Goal: Task Accomplishment & Management: Manage account settings

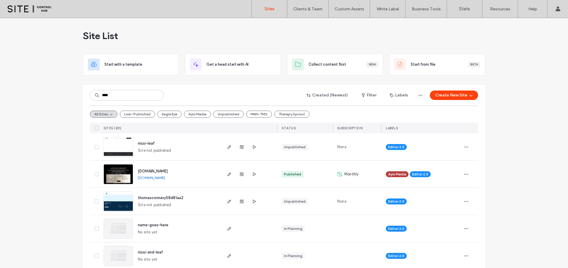
type input "****"
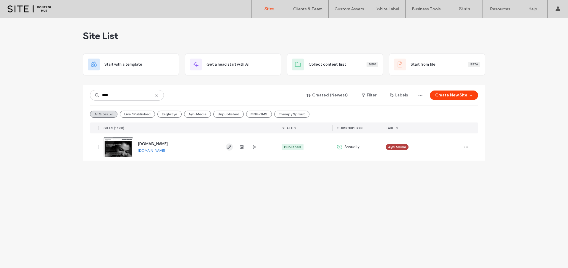
click at [228, 145] on icon "button" at bounding box center [229, 147] width 5 height 5
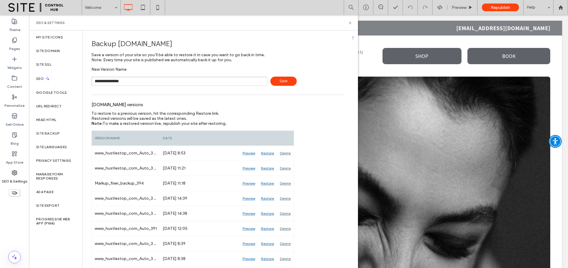
type input "**********"
click at [276, 78] on span "Save" at bounding box center [283, 81] width 26 height 9
click at [348, 23] on icon at bounding box center [350, 23] width 4 height 4
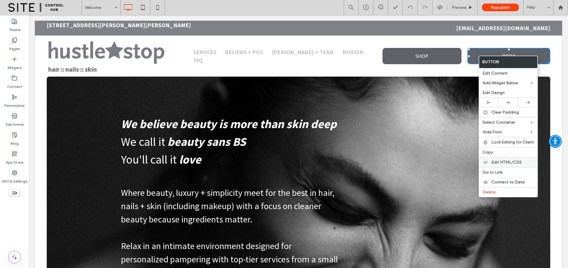
click at [502, 161] on span "Edit HTML/CSS" at bounding box center [506, 162] width 30 height 5
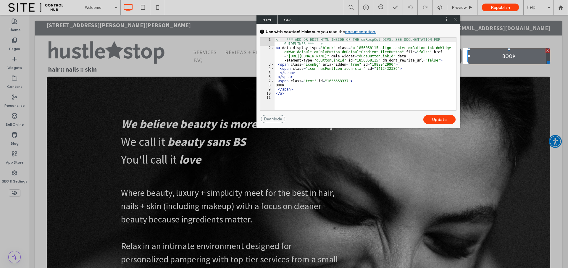
click at [456, 18] on icon at bounding box center [455, 19] width 4 height 4
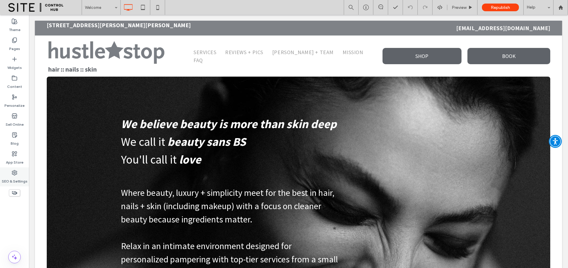
click at [15, 174] on icon at bounding box center [15, 173] width 6 height 6
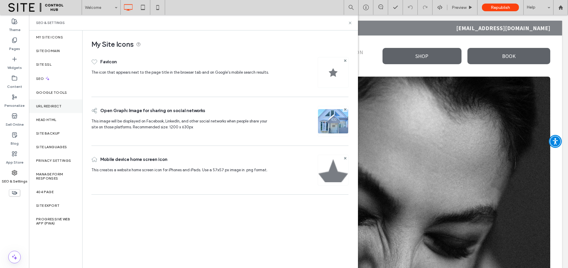
click at [59, 112] on div "URL Redirect" at bounding box center [55, 106] width 53 height 14
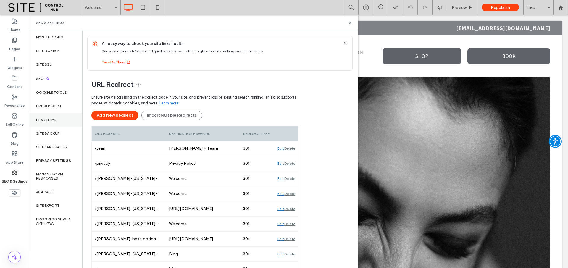
click at [57, 118] on div "Head HTML" at bounding box center [55, 120] width 53 height 14
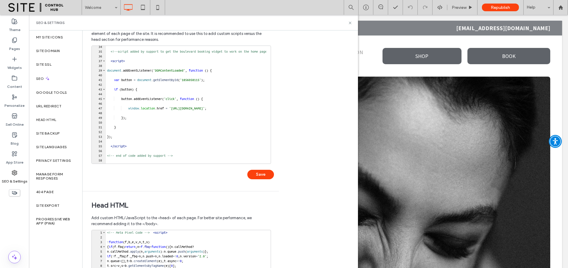
scroll to position [140, 0]
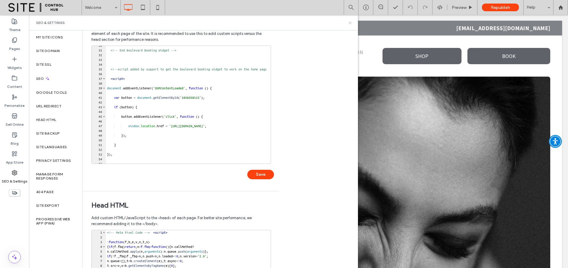
click at [348, 22] on icon at bounding box center [350, 23] width 4 height 4
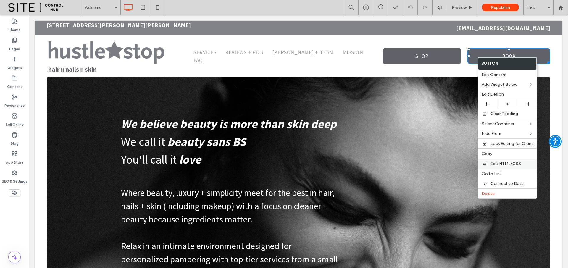
click at [492, 165] on span "Edit HTML/CSS" at bounding box center [505, 163] width 30 height 5
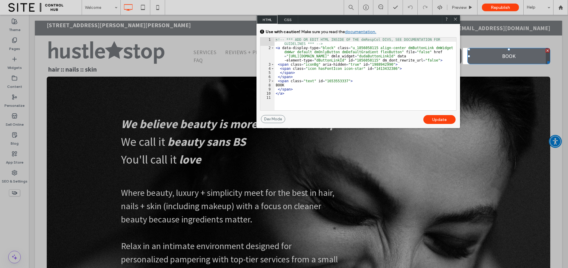
click at [456, 19] on icon at bounding box center [455, 19] width 4 height 4
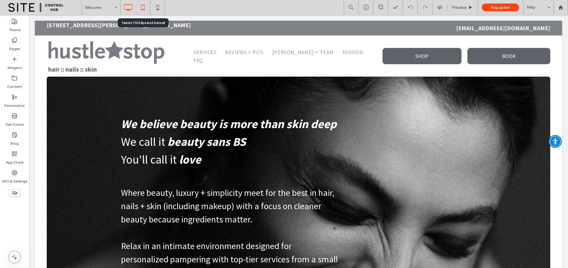
click at [144, 6] on icon at bounding box center [143, 7] width 12 height 12
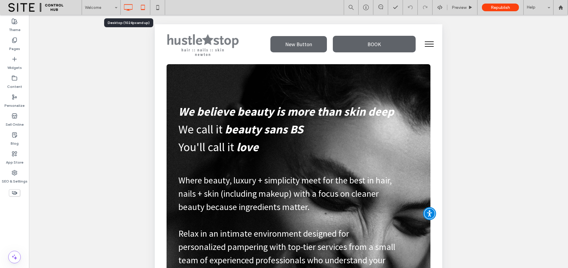
click at [130, 8] on icon at bounding box center [128, 7] width 12 height 12
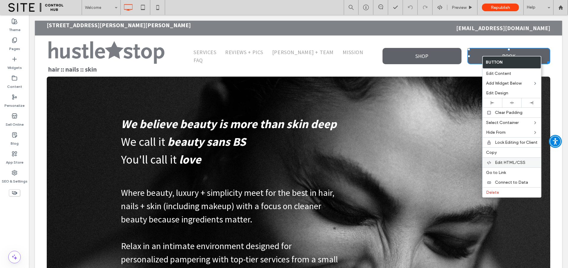
click at [503, 161] on span "Edit HTML/CSS" at bounding box center [510, 162] width 30 height 5
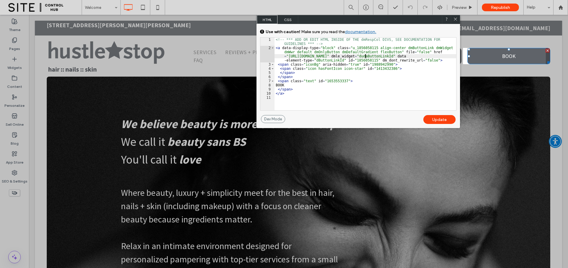
scroll to position [1, 0]
drag, startPoint x: 366, startPoint y: 56, endPoint x: 289, endPoint y: 58, distance: 76.9
click at [289, 58] on div "<!-- *** ADD OR EDIT HTML INSIDE OF THE dmRespCol DIVS, SEE DOCUMENTATION FOR G…" at bounding box center [365, 80] width 182 height 85
click at [329, 67] on div "<!-- *** ADD OR EDIT HTML INSIDE OF THE dmRespCol DIVS, SEE DOCUMENTATION FOR G…" at bounding box center [365, 80] width 182 height 85
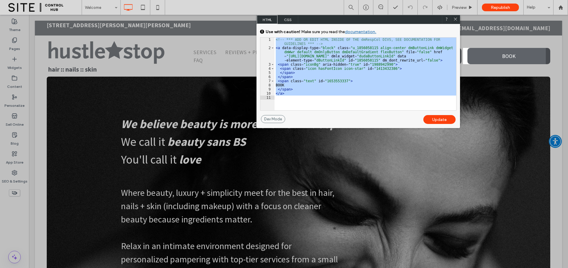
click at [455, 18] on icon at bounding box center [455, 19] width 4 height 4
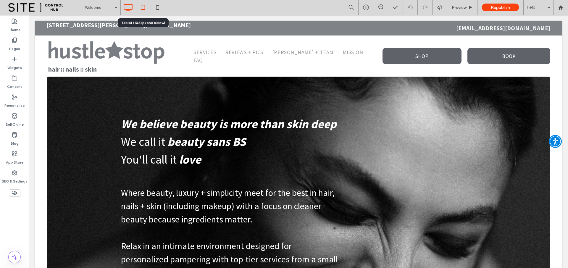
click at [140, 10] on icon at bounding box center [143, 7] width 12 height 12
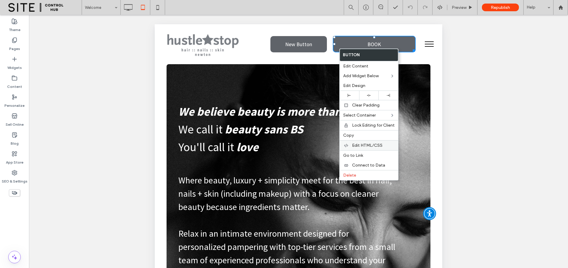
click at [362, 144] on span "Edit HTML/CSS" at bounding box center [367, 145] width 30 height 5
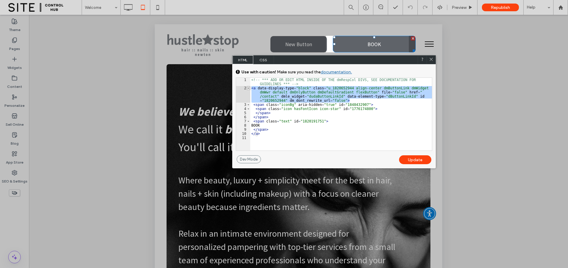
drag, startPoint x: 352, startPoint y: 100, endPoint x: 250, endPoint y: 90, distance: 103.4
click at [250, 90] on div "** 1 2 3 4 5 6 7 8 9 10 11 <!-- *** ADD OR EDIT HTML INSIDE OF THE dmRespCol DI…" at bounding box center [334, 113] width 196 height 73
click at [341, 85] on div "<!-- *** ADD OR EDIT HTML INSIDE OF THE dmRespCol DIVS, SEE DOCUMENTATION FOR G…" at bounding box center [341, 120] width 182 height 85
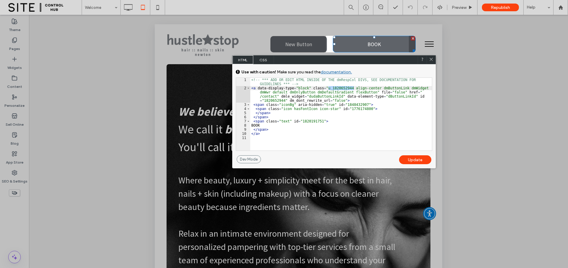
drag, startPoint x: 353, startPoint y: 88, endPoint x: 328, endPoint y: 88, distance: 24.8
click at [328, 88] on div "<!-- *** ADD OR EDIT HTML INSIDE OF THE dmRespCol DIVS, SEE DOCUMENTATION FOR G…" at bounding box center [341, 120] width 182 height 85
click at [276, 97] on div "<!-- *** ADD OR EDIT HTML INSIDE OF THE dmRespCol DIVS, SEE DOCUMENTATION FOR G…" at bounding box center [341, 120] width 182 height 85
click at [405, 160] on div "Update" at bounding box center [415, 159] width 32 height 9
click at [430, 59] on use at bounding box center [430, 59] width 3 height 3
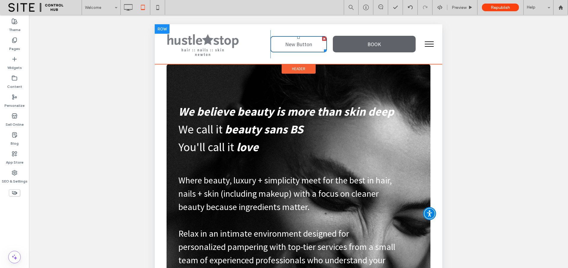
click at [293, 47] on span "New Button" at bounding box center [298, 44] width 27 height 7
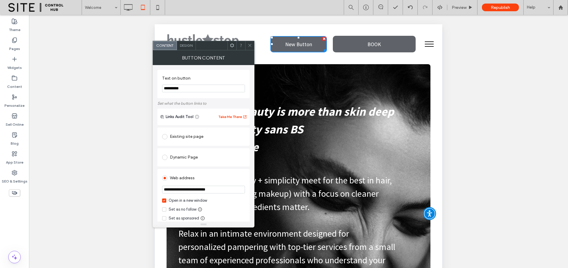
drag, startPoint x: 190, startPoint y: 90, endPoint x: 161, endPoint y: 88, distance: 29.0
click at [161, 88] on div "**********" at bounding box center [203, 84] width 92 height 28
type input "****"
click at [250, 45] on use at bounding box center [249, 45] width 3 height 3
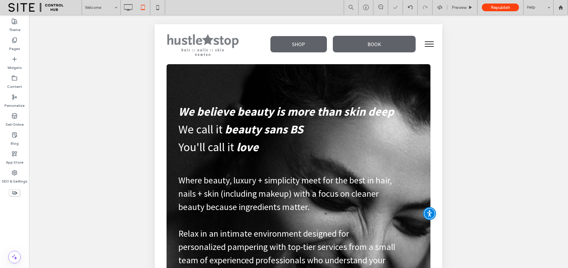
click at [423, 45] on button "menu" at bounding box center [428, 43] width 15 height 15
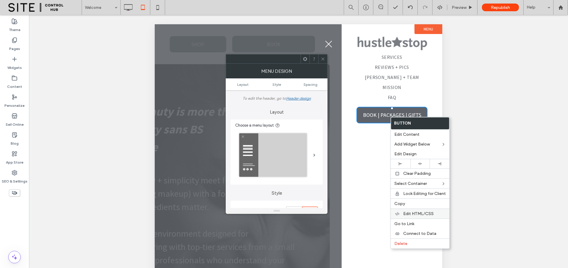
click at [414, 213] on span "Edit HTML/CSS" at bounding box center [418, 213] width 30 height 5
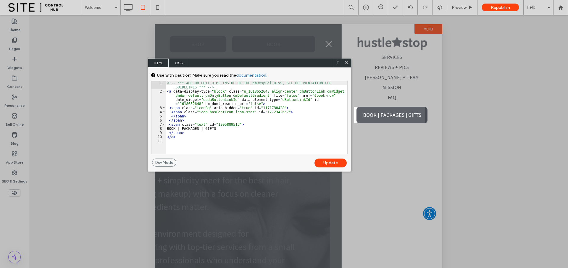
click at [345, 64] on icon at bounding box center [346, 62] width 4 height 4
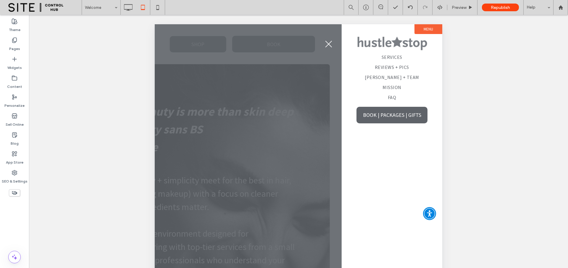
click at [330, 45] on button "menu" at bounding box center [328, 43] width 15 height 15
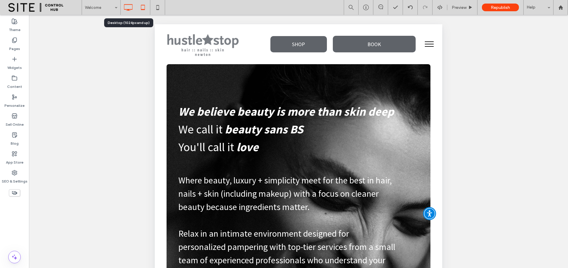
click at [125, 6] on icon at bounding box center [128, 7] width 12 height 12
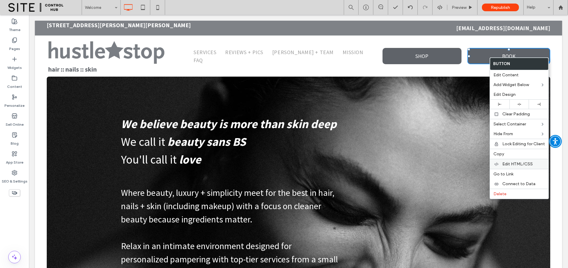
click at [511, 163] on span "Edit HTML/CSS" at bounding box center [517, 163] width 30 height 5
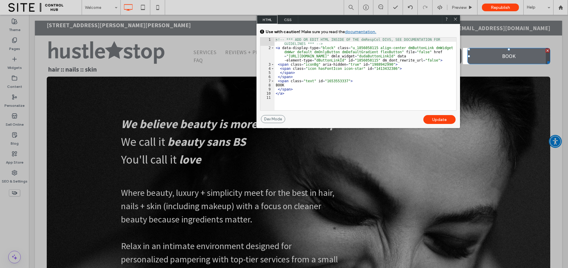
click at [454, 19] on icon at bounding box center [455, 19] width 4 height 4
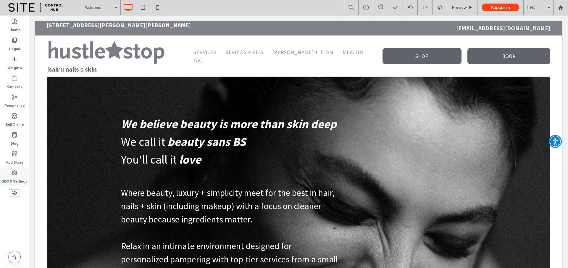
click at [9, 171] on div "SEO & Settings" at bounding box center [14, 176] width 29 height 19
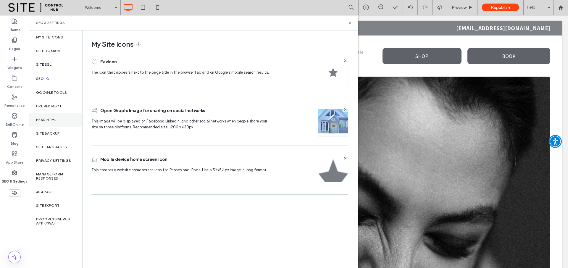
click at [67, 123] on div "Head HTML" at bounding box center [55, 120] width 53 height 14
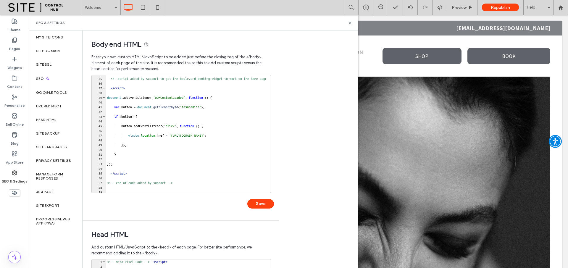
scroll to position [0, 0]
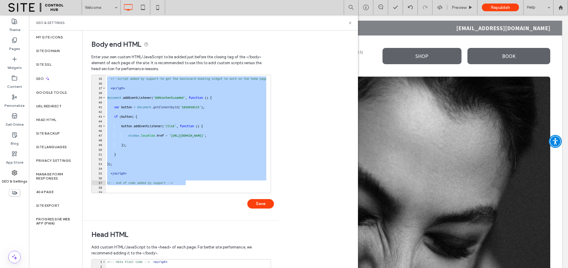
drag, startPoint x: 107, startPoint y: 79, endPoint x: 193, endPoint y: 183, distance: 135.0
click at [193, 183] on div "<!--script added by support to get the boulevard booking widget to work on the …" at bounding box center [206, 133] width 200 height 123
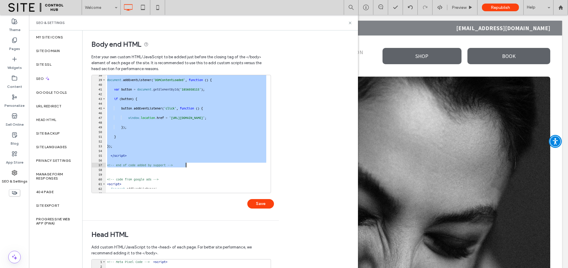
scroll to position [213, 0]
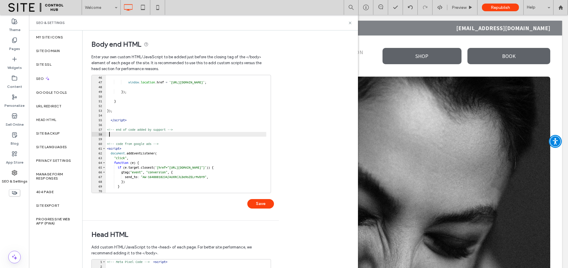
click at [110, 136] on div "window . location . href = 'https://www.hustlestop.com/#book-now' ; }) ; } }) ;…" at bounding box center [206, 136] width 200 height 123
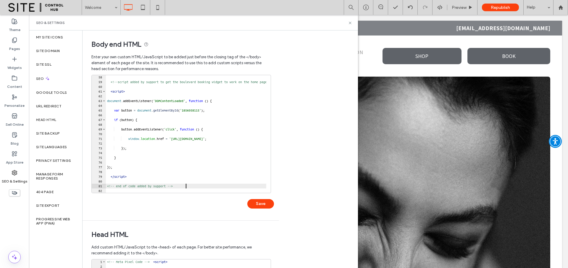
scroll to position [270, 0]
click at [197, 111] on div "<!--script added by support to get the boulevard booking widget to work on the …" at bounding box center [206, 136] width 200 height 123
click at [120, 82] on div "<!--script added by support to get the boulevard booking widget to work on the …" at bounding box center [206, 136] width 200 height 123
click at [131, 81] on div "<!-- ipad-script to get the boulevard booking widget to work--> < script > docu…" at bounding box center [206, 136] width 200 height 123
click at [150, 82] on div "<!-- ipad header-script to get the boulevard booking widget to work--> < script…" at bounding box center [206, 136] width 200 height 123
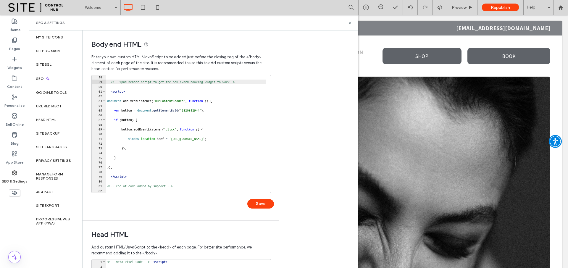
click at [157, 122] on div "<!-- ipad header-script to get the boulevard booking widget to work--> < script…" at bounding box center [206, 136] width 200 height 123
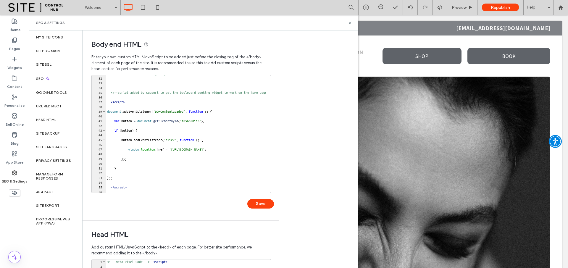
scroll to position [128, 0]
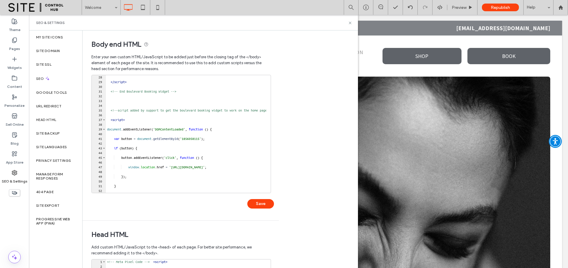
click at [121, 111] on div "</ script > <!-- End Boulevard Booking Widget --> <!--script added by support t…" at bounding box center [206, 136] width 200 height 123
click at [250, 111] on div "</ script > <!-- End Boulevard Booking Widget --> <!--home-page - script to get…" at bounding box center [201, 136] width 190 height 123
type textarea "**"
click at [230, 111] on div "</ script > <!-- End Boulevard Booking Widget --> <!--home-page - script to get…" at bounding box center [190, 136] width 169 height 123
click at [143, 111] on div "</ script > <!-- End Boulevard Booking Widget --> <!--home-page - script to get…" at bounding box center [190, 136] width 169 height 123
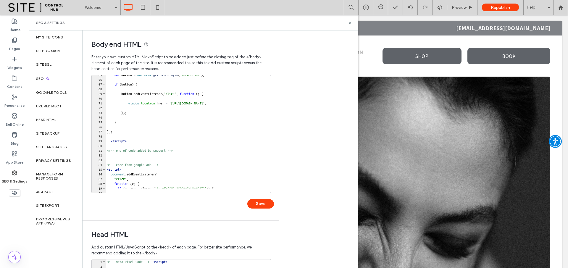
scroll to position [323, 0]
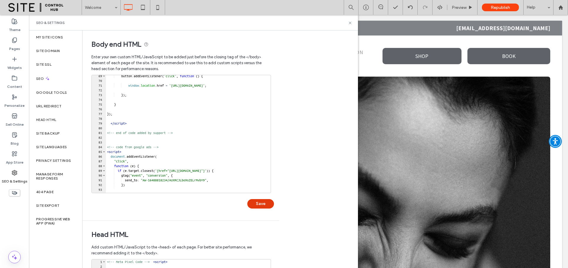
click at [262, 202] on button "Save" at bounding box center [260, 203] width 27 height 9
click at [349, 23] on icon at bounding box center [350, 23] width 4 height 4
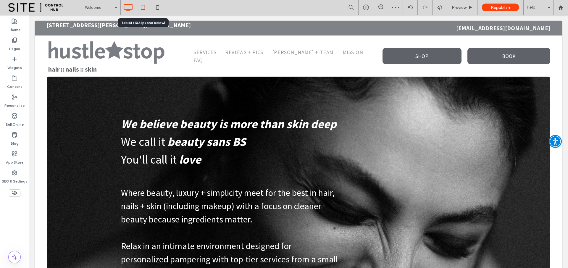
click at [143, 11] on icon at bounding box center [143, 7] width 12 height 12
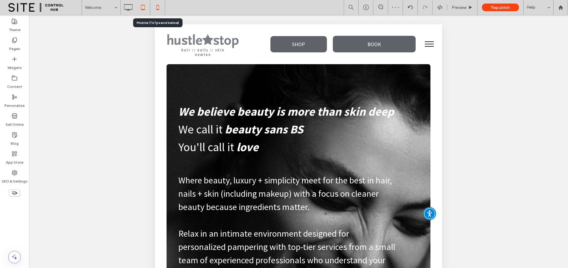
click at [160, 9] on icon at bounding box center [158, 7] width 12 height 12
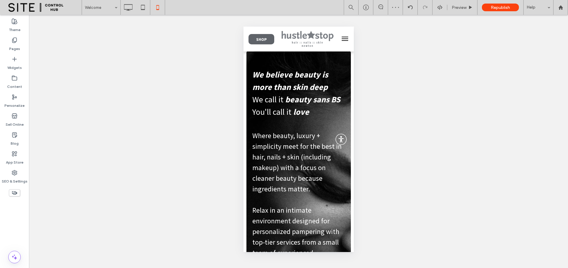
click at [341, 39] on button "menu" at bounding box center [344, 39] width 12 height 12
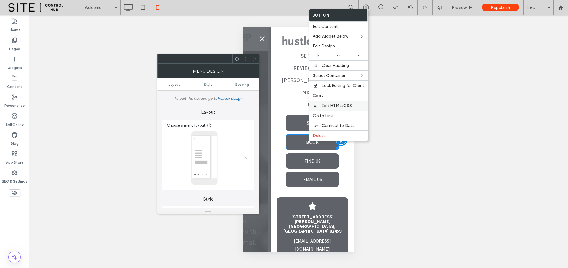
click at [331, 105] on span "Edit HTML/CSS" at bounding box center [336, 105] width 30 height 5
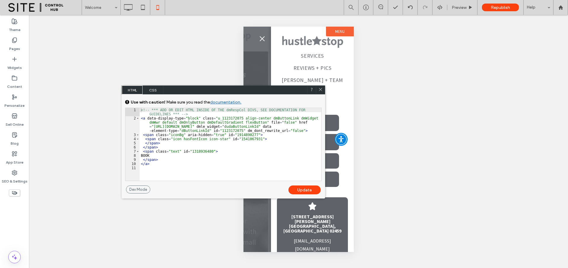
drag, startPoint x: 320, startPoint y: 90, endPoint x: 77, endPoint y: 64, distance: 244.7
click at [320, 90] on icon at bounding box center [320, 89] width 4 height 4
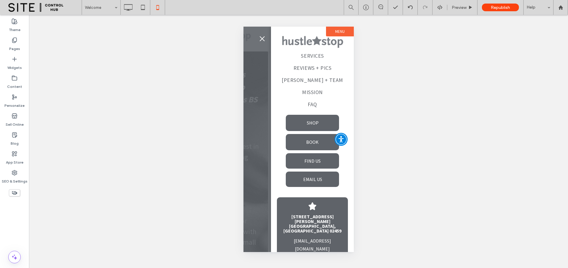
click at [259, 37] on button "menu" at bounding box center [262, 39] width 12 height 12
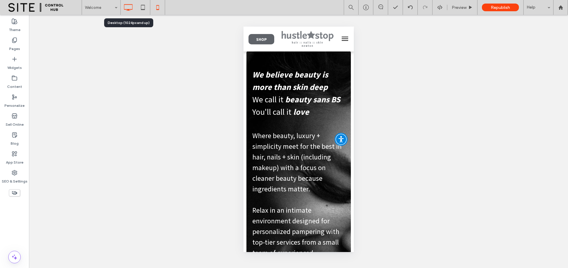
click at [124, 7] on icon at bounding box center [128, 7] width 12 height 12
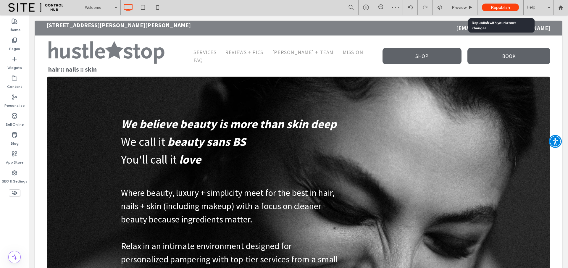
click at [504, 7] on span "Republish" at bounding box center [499, 7] width 19 height 5
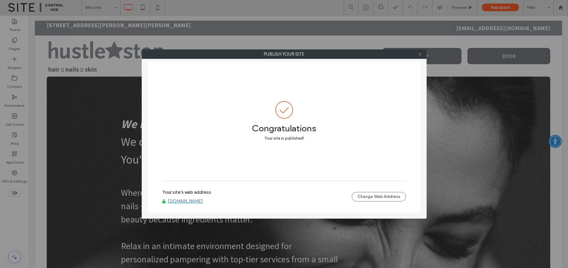
click at [420, 56] on icon at bounding box center [420, 54] width 4 height 4
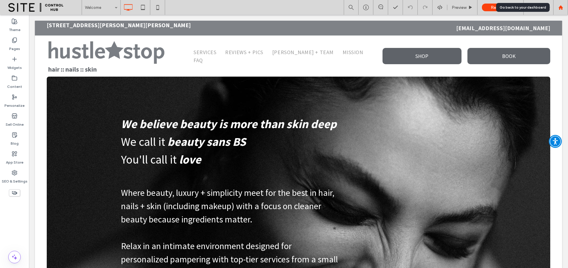
click at [558, 7] on use at bounding box center [560, 7] width 4 height 4
